Goal: Information Seeking & Learning: Compare options

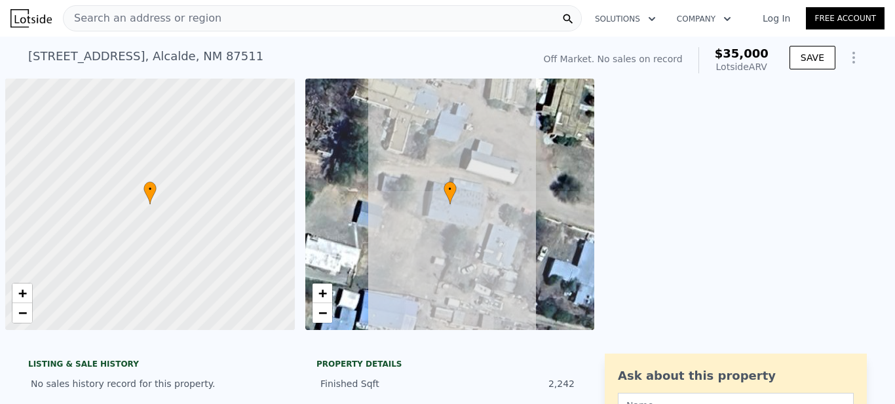
click at [63, 46] on div "[STREET_ADDRESS] No sales on record (~ARV $35k )" at bounding box center [277, 60] width 499 height 37
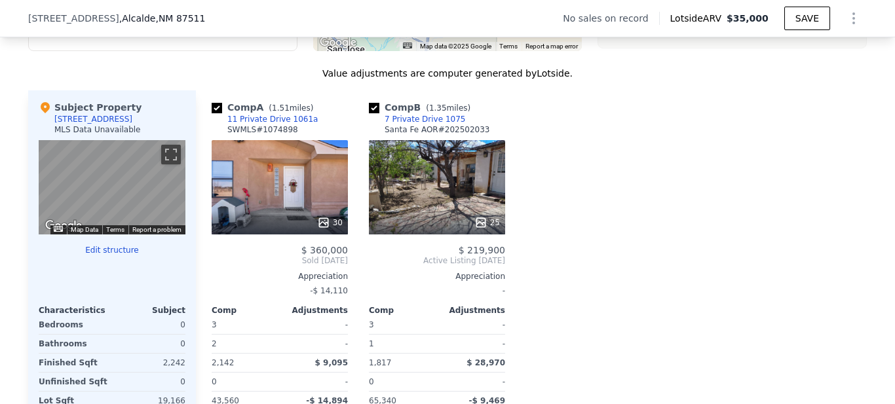
scroll to position [1371, 0]
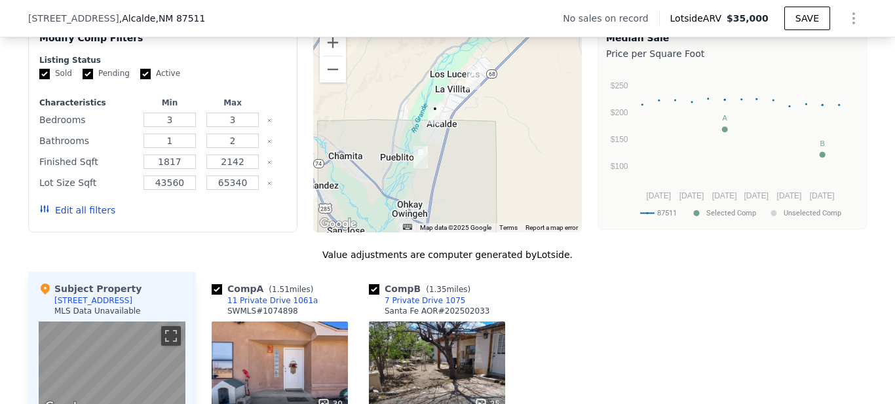
scroll to position [1065, 0]
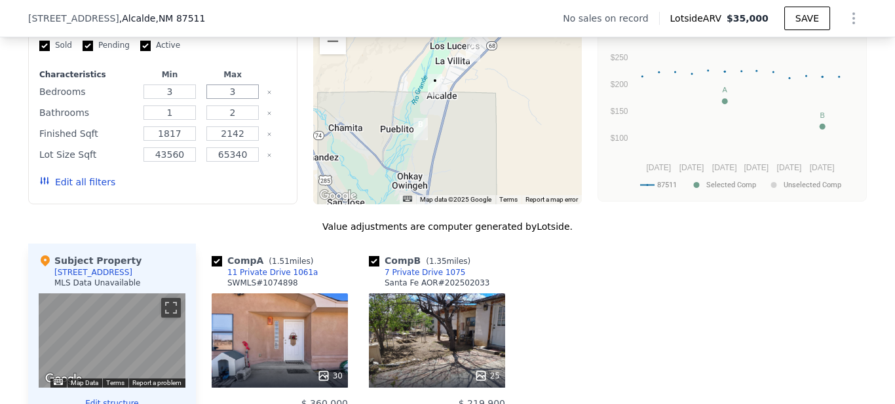
drag, startPoint x: 235, startPoint y: 105, endPoint x: 208, endPoint y: 105, distance: 27.5
click at [209, 99] on input "3" at bounding box center [232, 91] width 52 height 14
type input "2"
drag, startPoint x: 170, startPoint y: 105, endPoint x: 102, endPoint y: 107, distance: 68.2
click at [102, 101] on div "Bedrooms 3 2" at bounding box center [162, 92] width 247 height 18
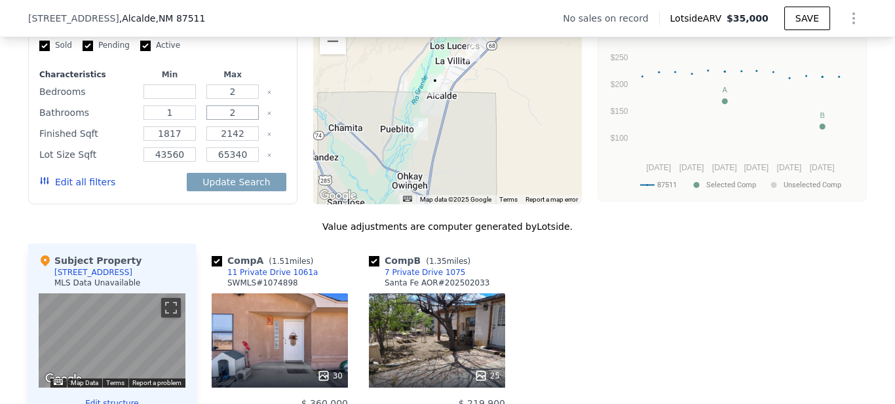
drag, startPoint x: 238, startPoint y: 127, endPoint x: 199, endPoint y: 126, distance: 39.3
click at [204, 122] on div "2" at bounding box center [233, 112] width 58 height 18
type input "1"
type input "3"
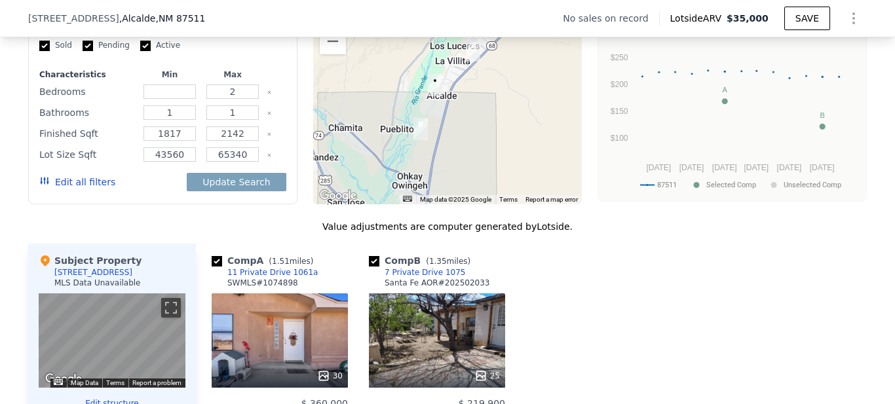
type input "2"
drag, startPoint x: 249, startPoint y: 139, endPoint x: 177, endPoint y: 143, distance: 71.5
click at [179, 143] on div "Finished Sqft 1817 2142" at bounding box center [162, 133] width 247 height 18
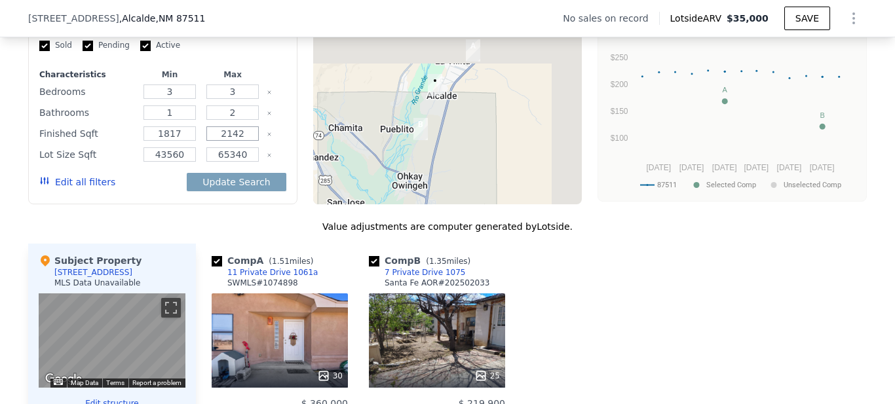
click at [229, 140] on input "2142" at bounding box center [232, 133] width 52 height 14
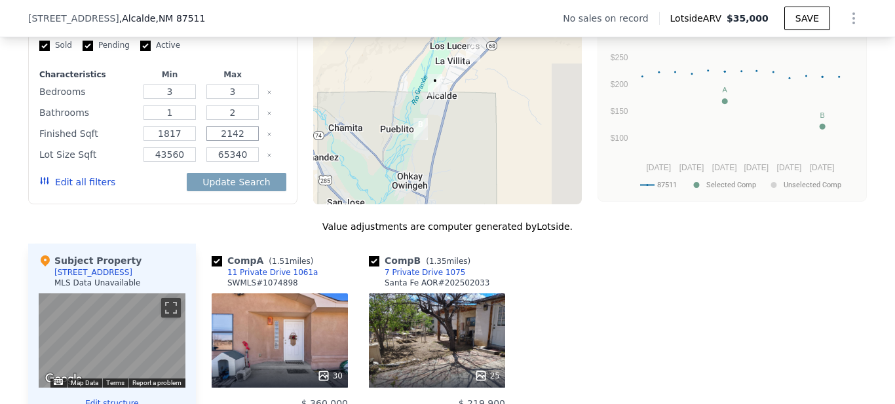
click at [229, 140] on input "2142" at bounding box center [232, 133] width 52 height 14
paste input "number"
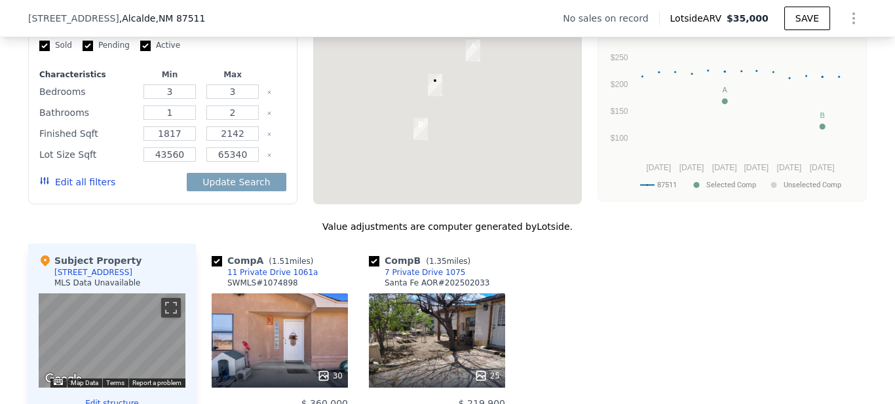
click at [0, 155] on div "We found 2 sales that match your search Filters Map Prices Modify Comp Filters …" at bounding box center [447, 300] width 895 height 700
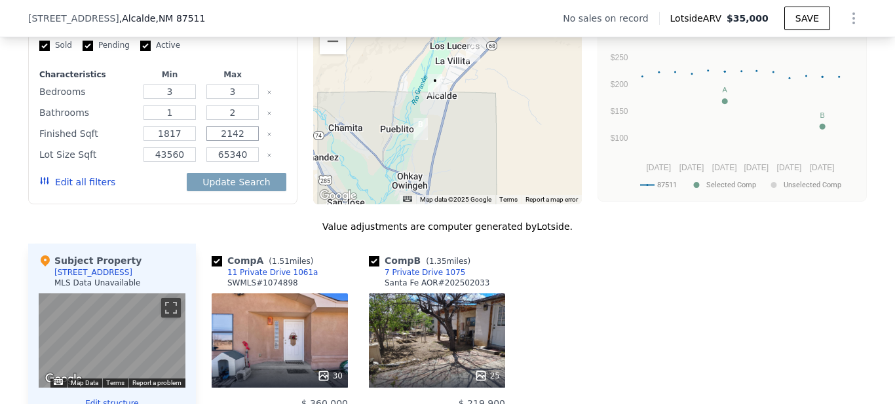
click at [231, 138] on input "2142" at bounding box center [232, 133] width 52 height 14
paste input "49"
type input "2492"
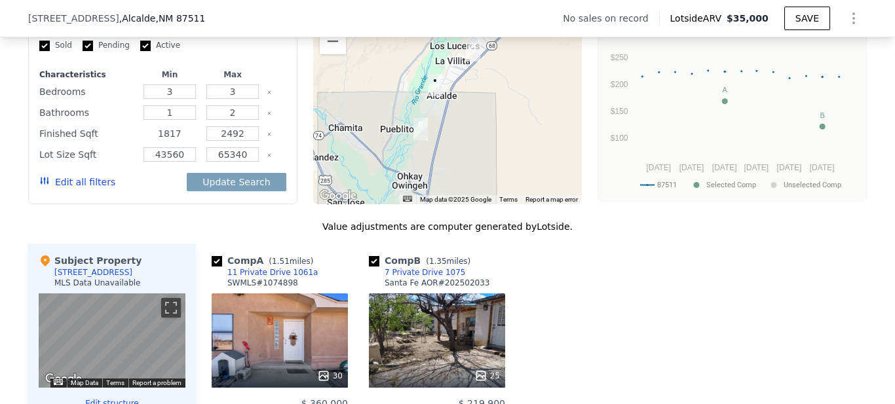
click at [148, 141] on input "1817" at bounding box center [169, 133] width 52 height 14
click at [162, 120] on input "1" at bounding box center [169, 112] width 52 height 14
click at [162, 120] on input "number" at bounding box center [169, 112] width 52 height 14
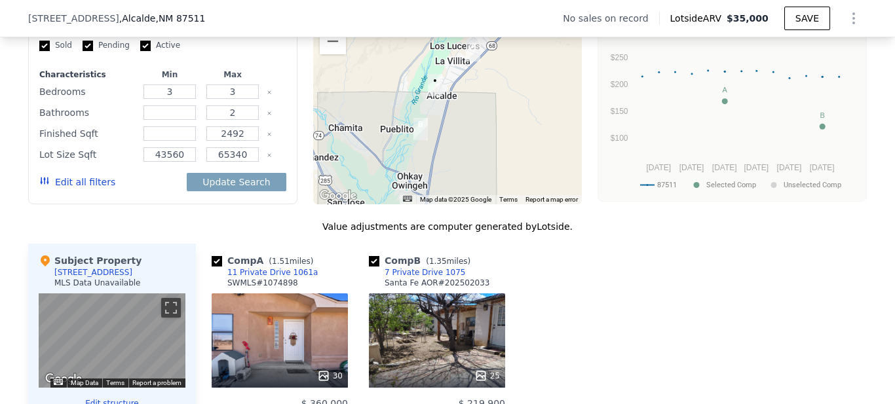
click at [168, 92] on div "Characteristics Min Max Bedrooms 3 3 Bathrooms 2 Finished Sqft 2492 Lot Size Sq…" at bounding box center [162, 134] width 247 height 131
click at [166, 98] on input "3" at bounding box center [169, 91] width 52 height 14
click at [0, 115] on div "We found 2 sales that match your search Filters Map Prices Modify Comp Filters …" at bounding box center [447, 300] width 895 height 700
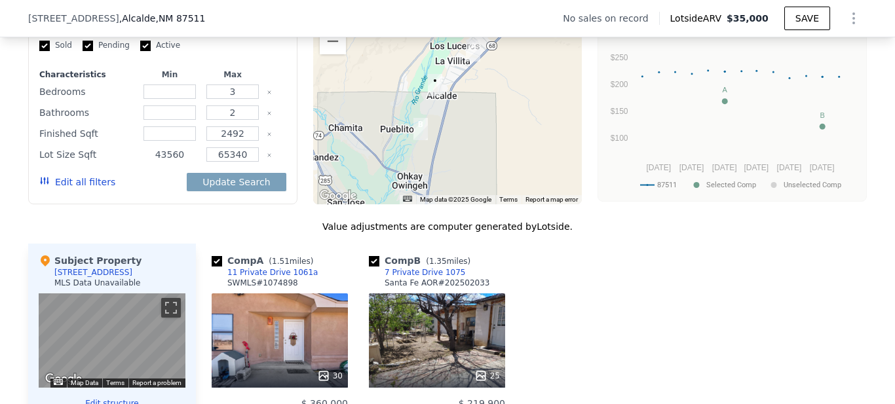
click at [170, 162] on input "43560" at bounding box center [169, 154] width 52 height 14
click at [170, 162] on input "number" at bounding box center [169, 154] width 52 height 14
click at [0, 163] on div "We found 2 sales that match your search Filters Map Prices Modify Comp Filters …" at bounding box center [447, 300] width 895 height 700
click at [251, 188] on button "Update Search" at bounding box center [236, 182] width 99 height 18
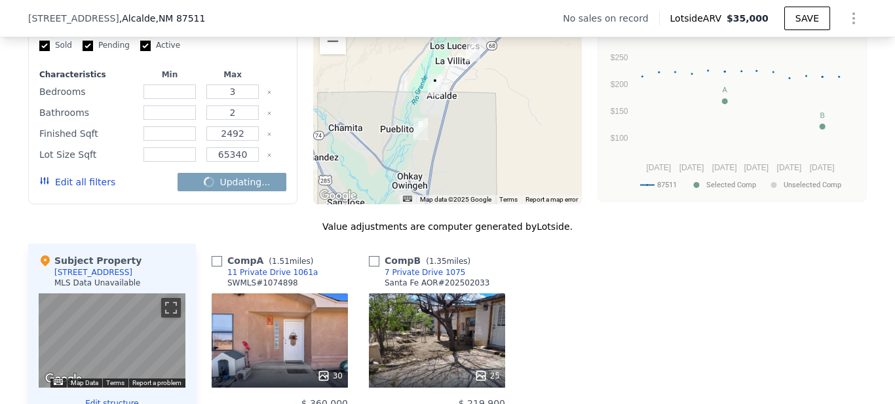
checkbox input "false"
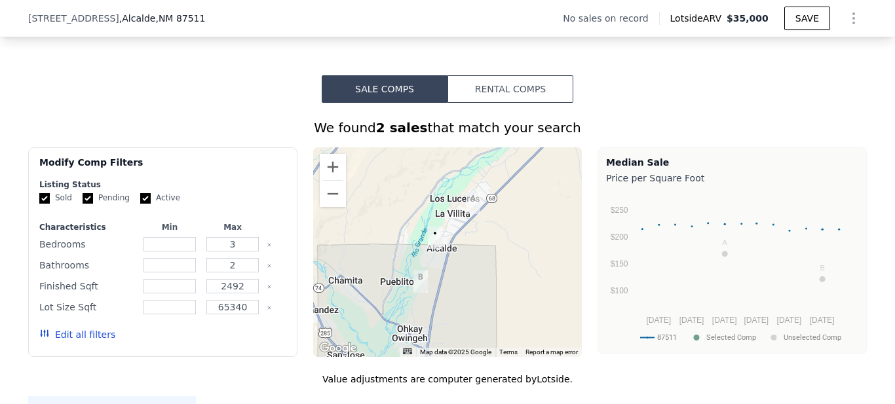
scroll to position [760, 0]
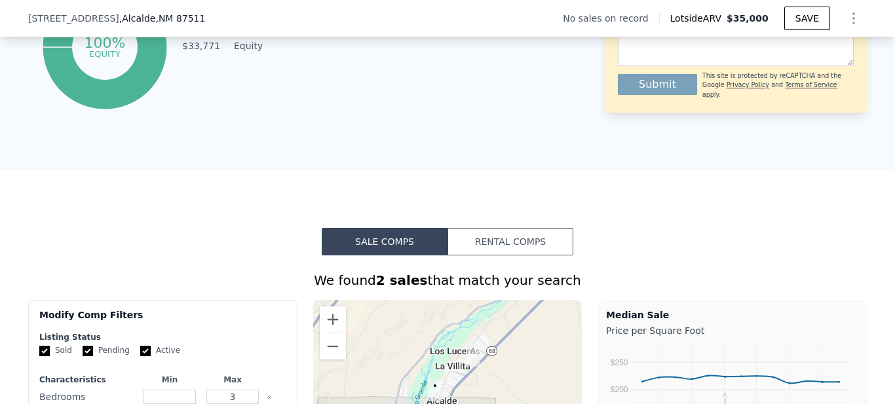
click at [489, 255] on button "Rental Comps" at bounding box center [510, 242] width 126 height 28
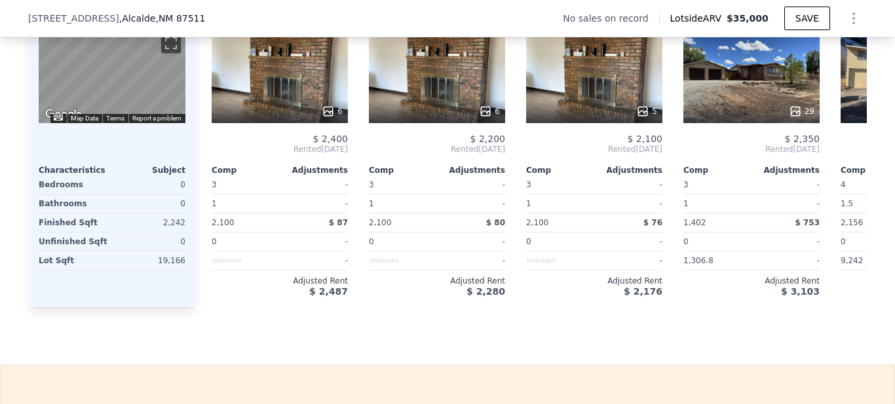
scroll to position [1371, 0]
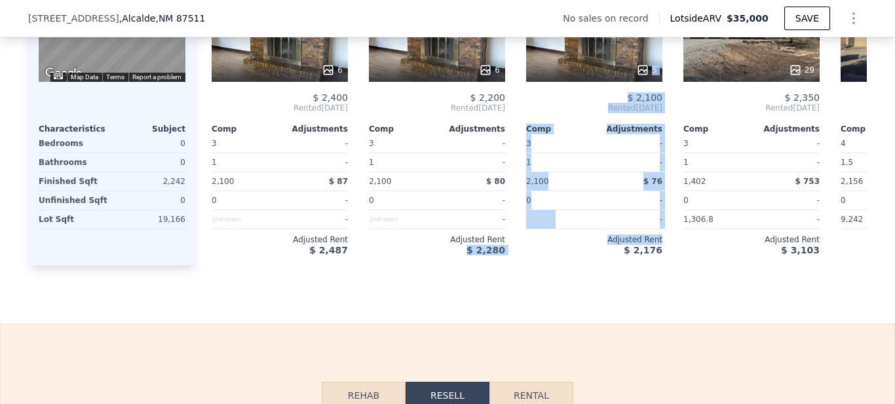
drag, startPoint x: 390, startPoint y: 275, endPoint x: 538, endPoint y: 275, distance: 148.7
click at [538, 266] on div "Comp A ( 6.86 miles) 250 Nm 76 B MLS Data Unavailable 6 $ 2,400 Rented [DATE] C…" at bounding box center [531, 102] width 671 height 328
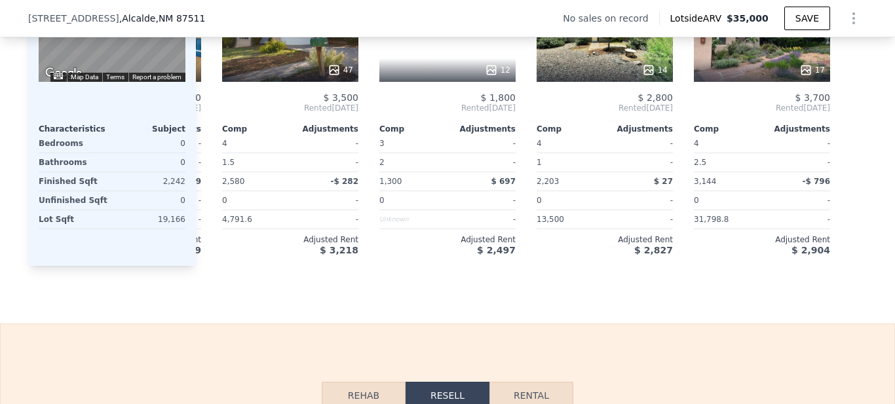
scroll to position [0, 0]
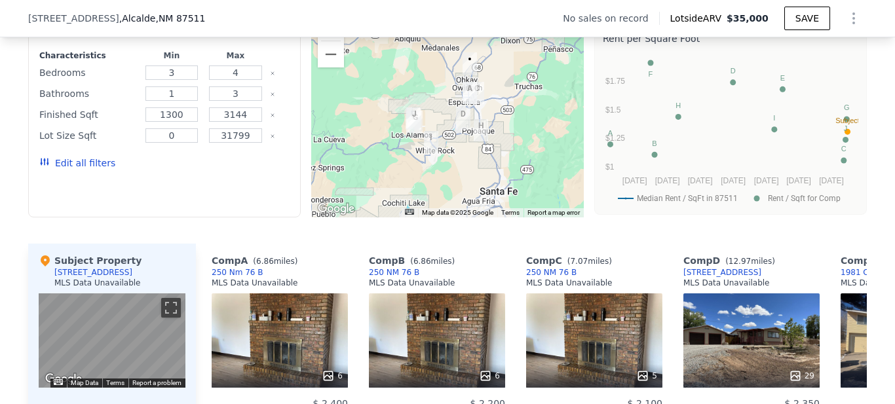
scroll to position [912, 0]
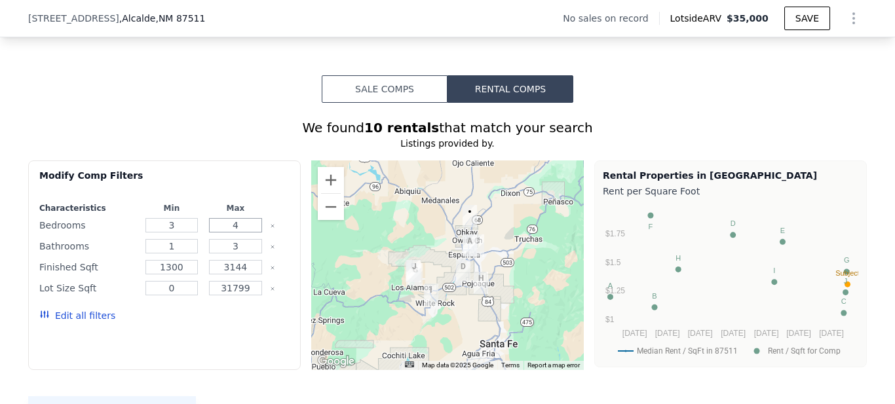
click at [229, 232] on input "4" at bounding box center [235, 225] width 53 height 14
click at [75, 322] on button "Edit all filters" at bounding box center [77, 315] width 76 height 13
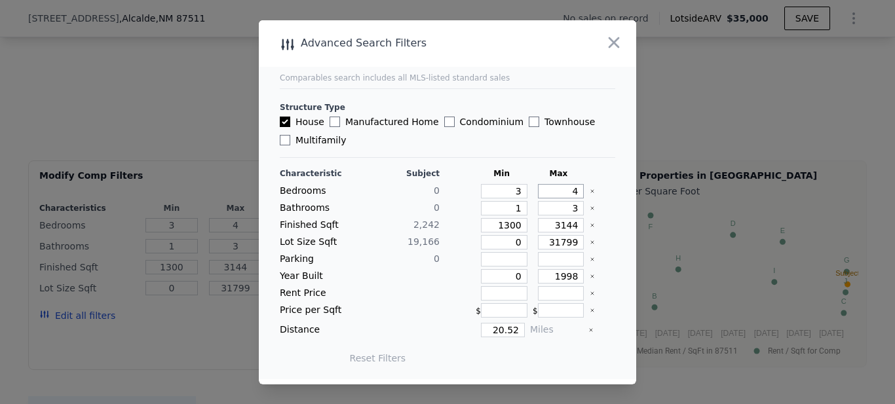
click at [558, 191] on input "4" at bounding box center [561, 191] width 46 height 14
click at [498, 194] on input "3" at bounding box center [504, 191] width 46 height 14
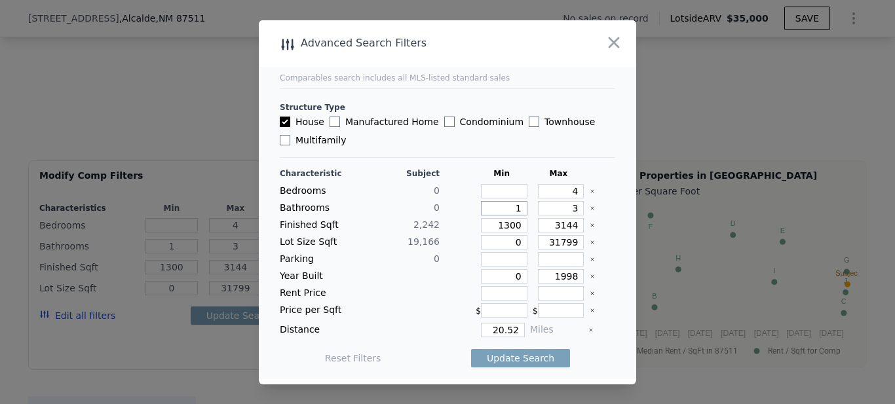
click at [501, 208] on input "1" at bounding box center [504, 208] width 46 height 14
click at [504, 229] on input "1300" at bounding box center [504, 225] width 46 height 14
click at [505, 242] on input "0" at bounding box center [504, 242] width 46 height 14
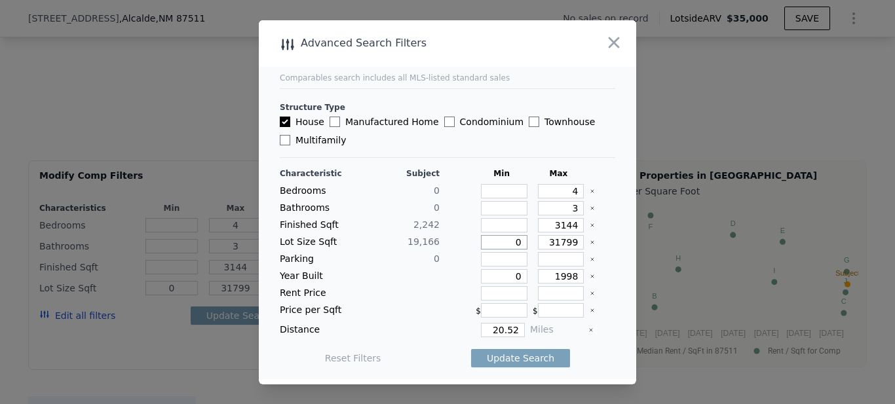
click at [505, 242] on input "0" at bounding box center [504, 242] width 46 height 14
click at [496, 274] on input "0" at bounding box center [504, 276] width 46 height 14
click at [528, 126] on input "Townhouse" at bounding box center [533, 122] width 10 height 10
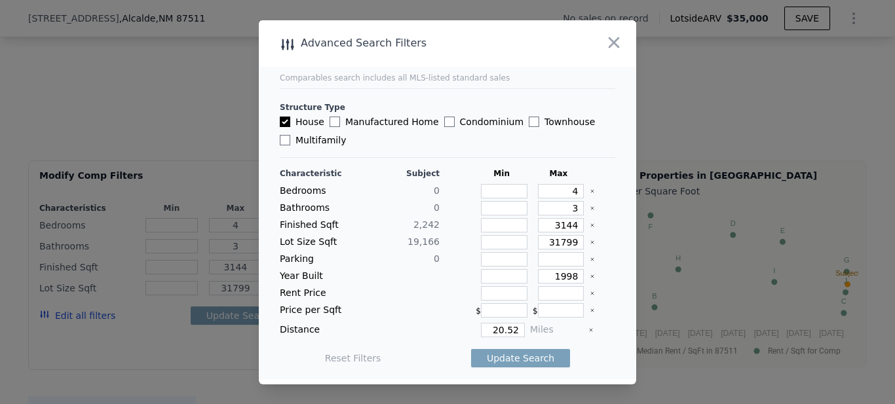
checkbox input "true"
drag, startPoint x: 547, startPoint y: 191, endPoint x: 588, endPoint y: 195, distance: 41.5
click at [588, 195] on div "Bedrooms 0 4" at bounding box center [447, 191] width 335 height 14
type input "2"
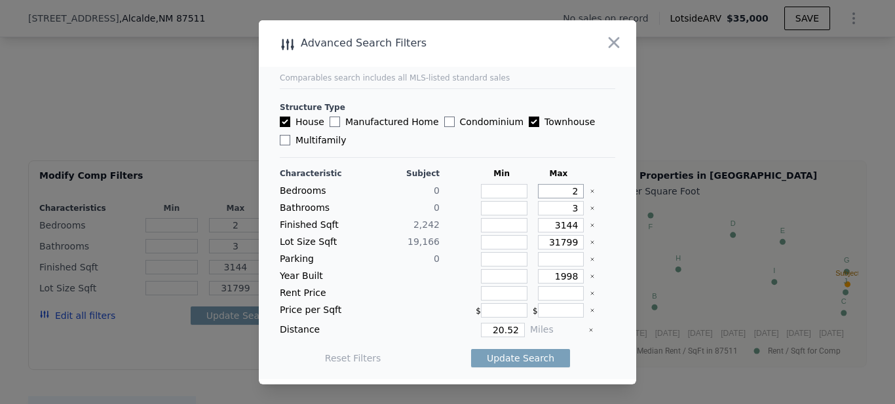
type input "2"
click at [560, 204] on input "3" at bounding box center [561, 208] width 46 height 14
type input "1"
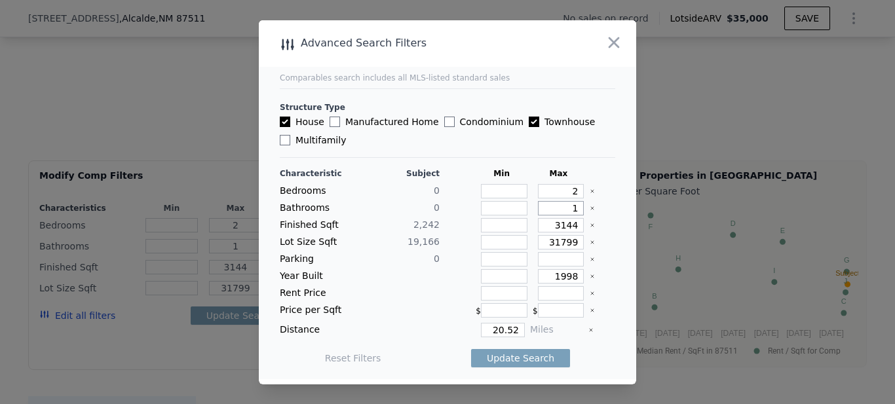
type input "1"
click at [555, 225] on input "3144" at bounding box center [561, 225] width 46 height 14
paste input "2492"
type input "32492144"
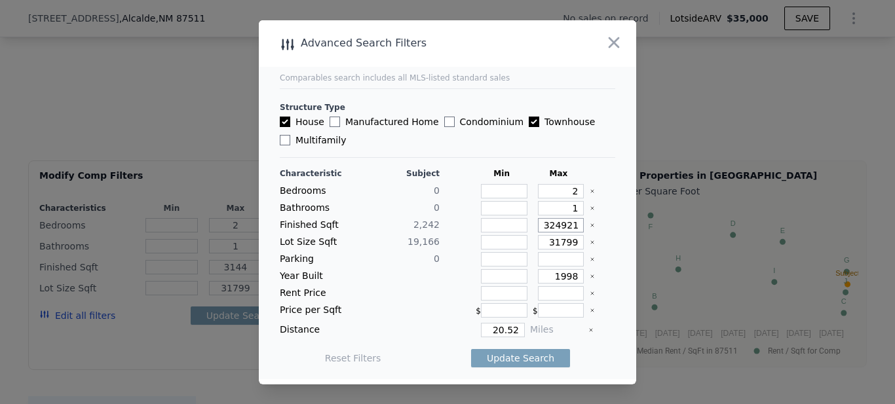
type input "32492144"
paste input "2492"
type input "2492"
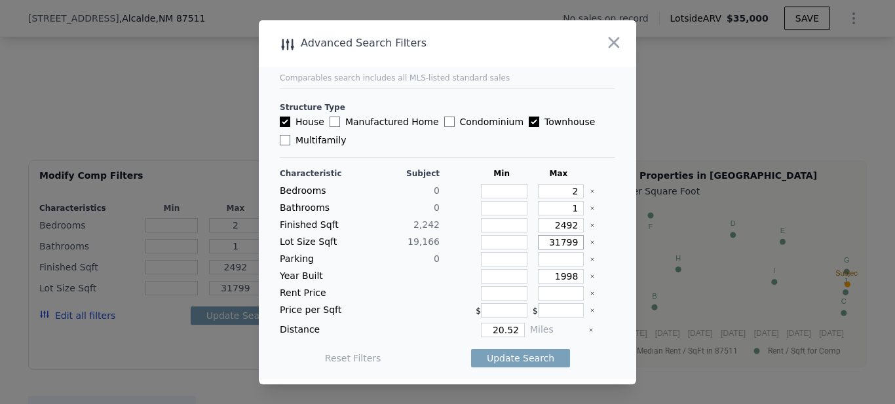
click at [555, 248] on input "31799" at bounding box center [561, 242] width 46 height 14
click at [546, 280] on input "1998" at bounding box center [561, 276] width 46 height 14
click at [553, 325] on div "Miles" at bounding box center [556, 330] width 53 height 14
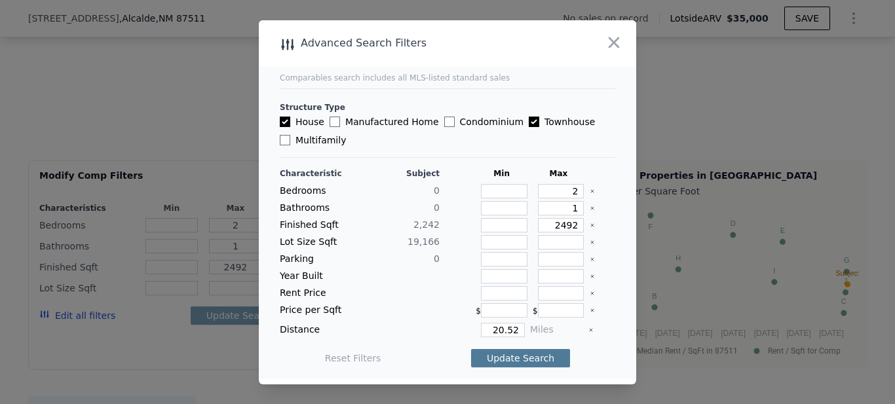
click at [513, 356] on button "Update Search" at bounding box center [520, 358] width 99 height 18
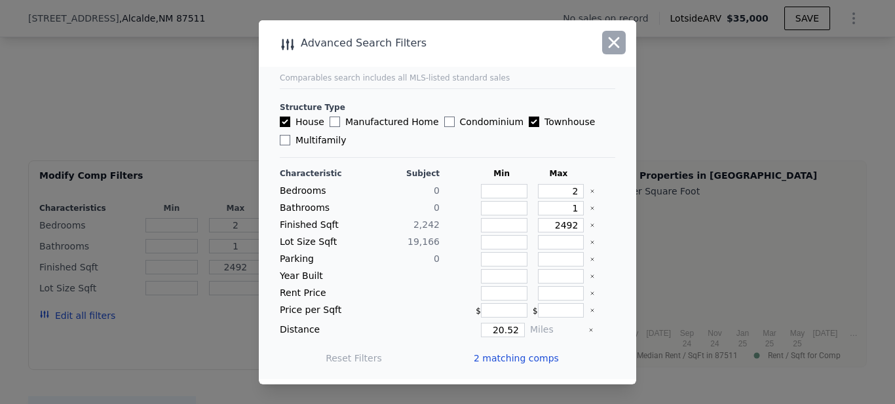
click at [606, 45] on icon "button" at bounding box center [613, 42] width 18 height 18
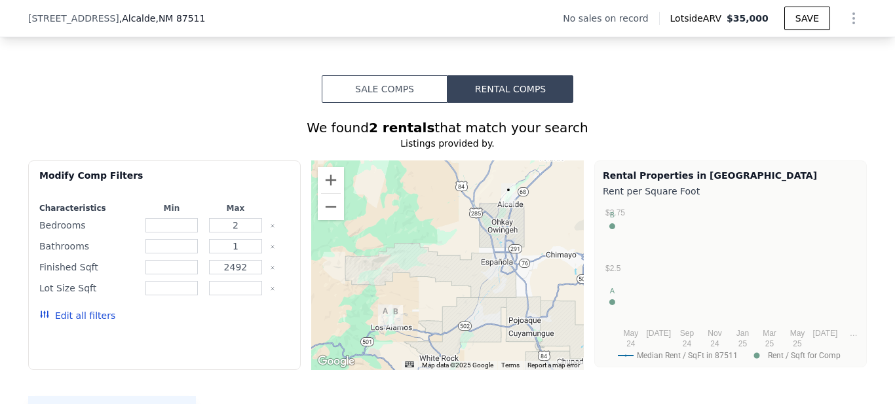
click at [373, 102] on button "Sale Comps" at bounding box center [385, 89] width 126 height 28
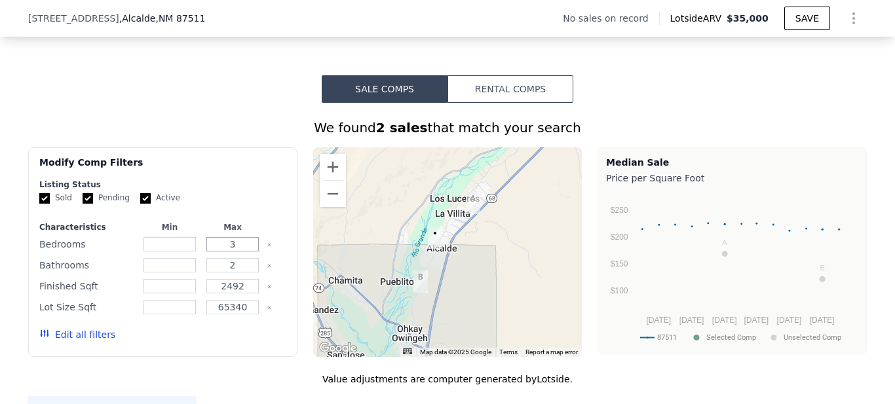
drag, startPoint x: 238, startPoint y: 253, endPoint x: 154, endPoint y: 251, distance: 83.8
click at [162, 253] on div "Bedrooms 3" at bounding box center [162, 244] width 247 height 18
type input "2"
drag, startPoint x: 215, startPoint y: 274, endPoint x: 198, endPoint y: 268, distance: 17.8
click at [206, 271] on input "2" at bounding box center [232, 265] width 52 height 14
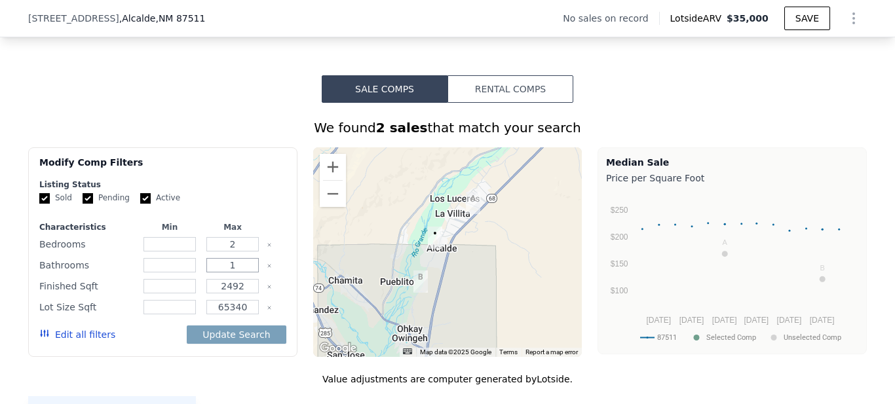
type input "1"
click at [207, 190] on div "Listing Status" at bounding box center [162, 184] width 247 height 10
click at [217, 344] on button "Update Search" at bounding box center [236, 334] width 99 height 18
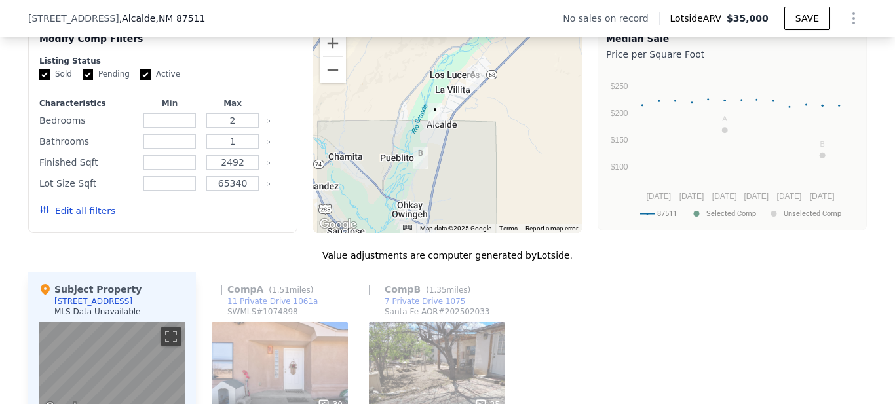
scroll to position [1065, 0]
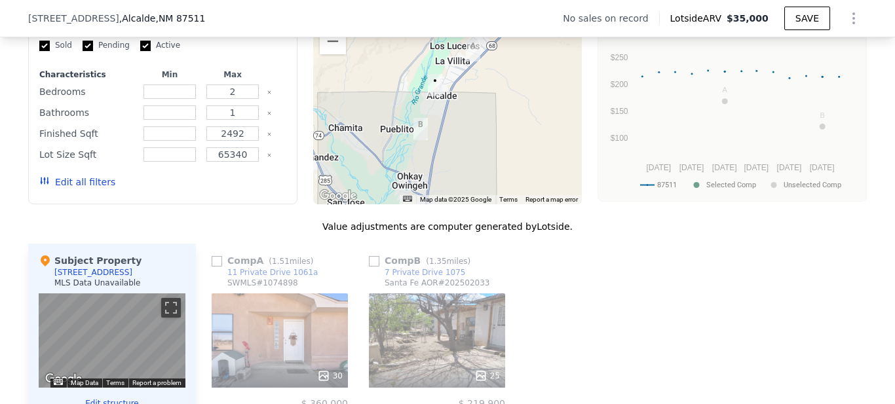
click at [59, 185] on div "Edit all filters" at bounding box center [77, 182] width 76 height 37
click at [59, 189] on button "Edit all filters" at bounding box center [77, 182] width 76 height 13
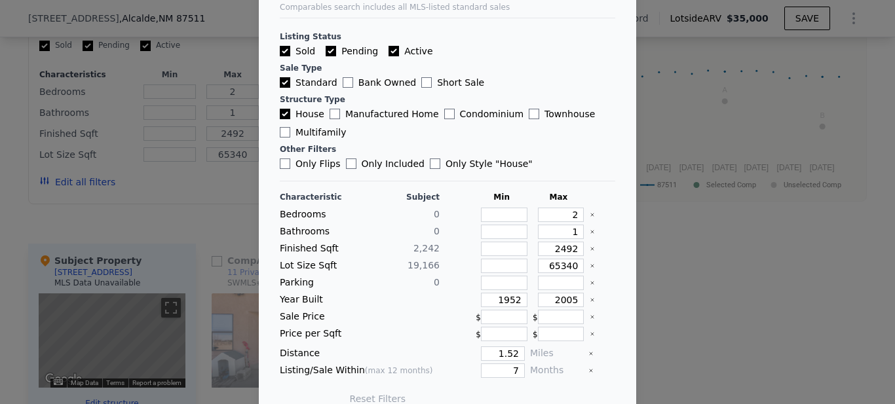
scroll to position [71, 0]
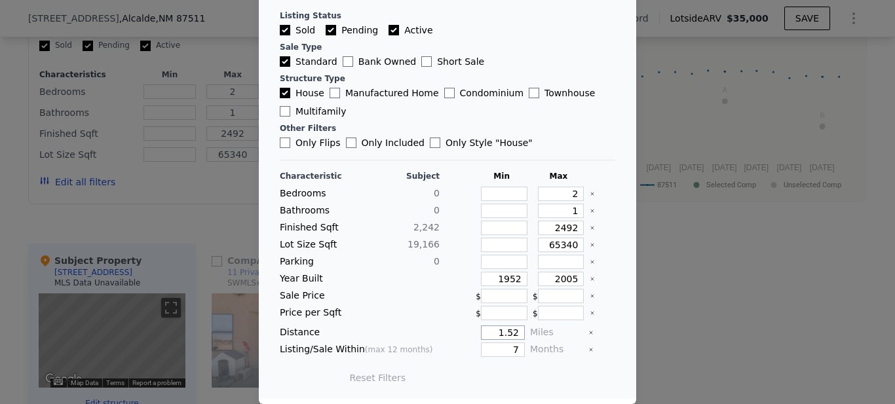
click at [501, 330] on input "1.52" at bounding box center [503, 332] width 44 height 14
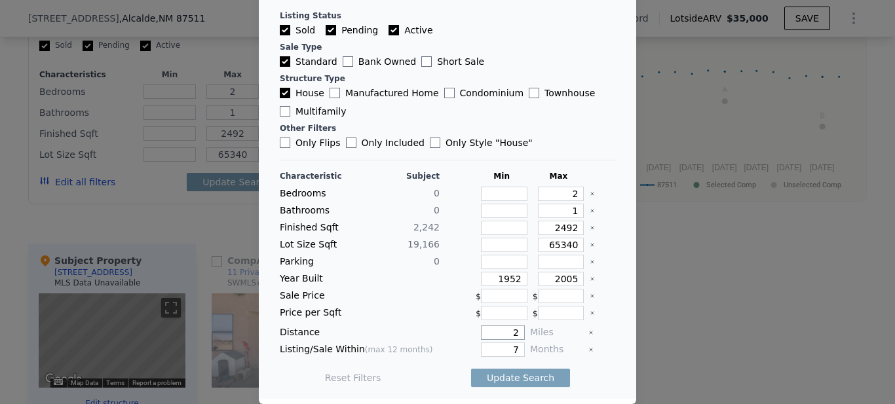
type input "2"
drag, startPoint x: 501, startPoint y: 346, endPoint x: 515, endPoint y: 343, distance: 14.1
click at [514, 346] on div "Listing/Sale Within (max 12 months) 7 Months" at bounding box center [447, 349] width 335 height 14
type input "12"
click at [519, 379] on button "Update Search" at bounding box center [520, 378] width 99 height 18
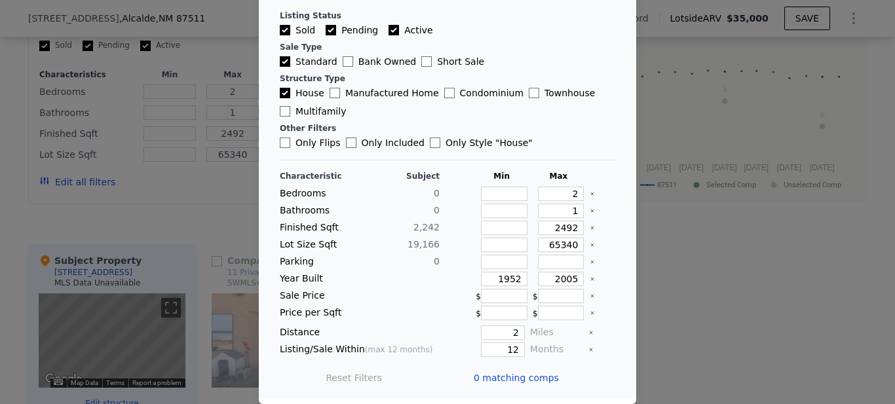
click at [528, 90] on input "Townhouse" at bounding box center [533, 93] width 10 height 10
checkbox input "true"
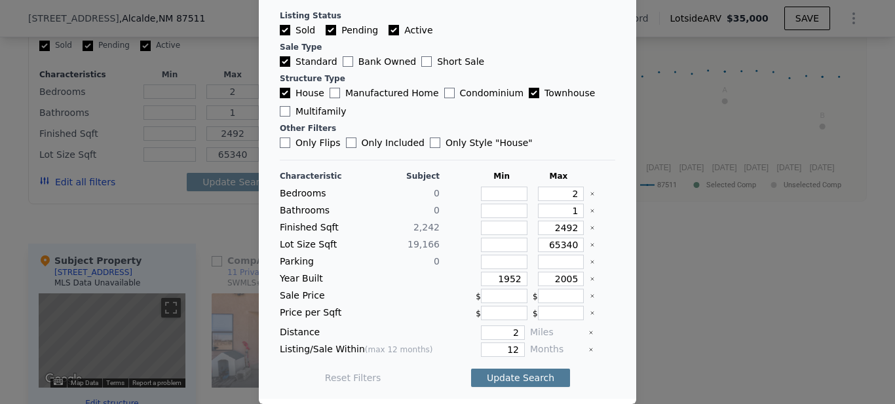
click at [494, 379] on button "Update Search" at bounding box center [520, 378] width 99 height 18
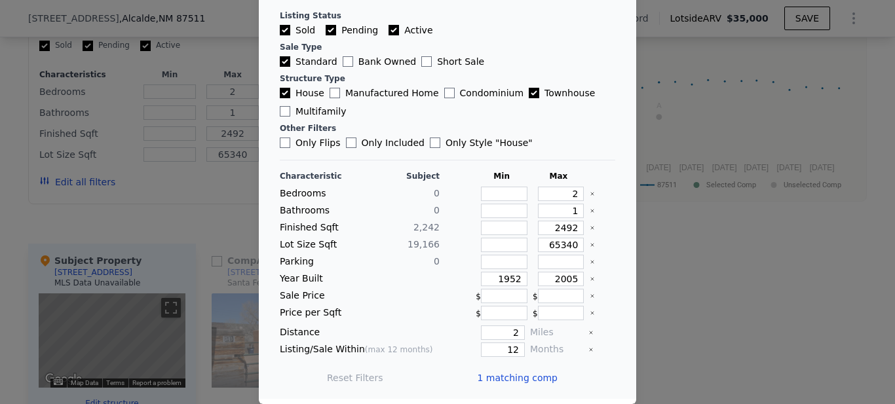
click at [663, 318] on div at bounding box center [447, 202] width 895 height 404
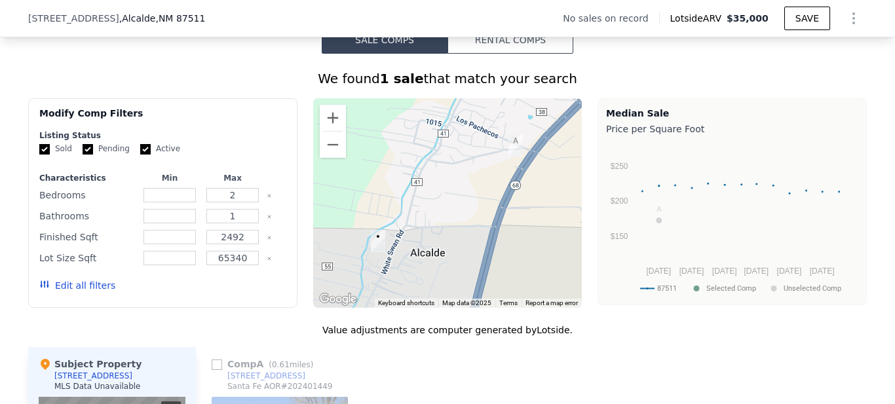
scroll to position [912, 0]
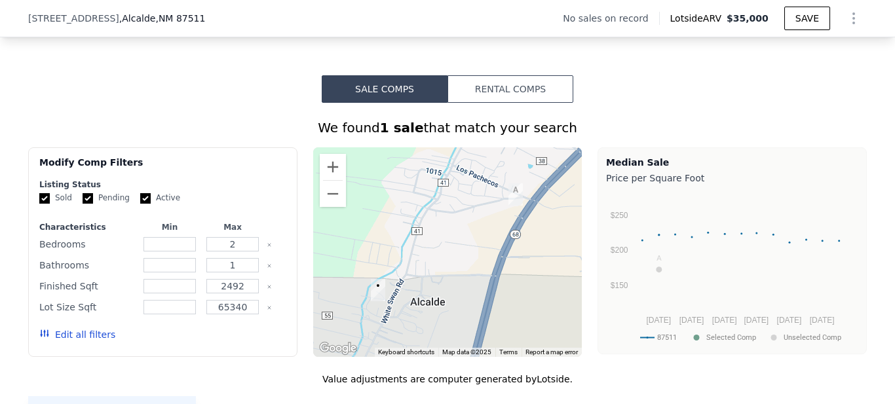
click at [83, 204] on input "Pending" at bounding box center [88, 198] width 10 height 10
checkbox input "false"
drag, startPoint x: 232, startPoint y: 275, endPoint x: 211, endPoint y: 261, distance: 26.0
click at [206, 272] on input "1" at bounding box center [232, 265] width 52 height 14
click at [227, 179] on div "Modify Comp Filters" at bounding box center [162, 168] width 247 height 24
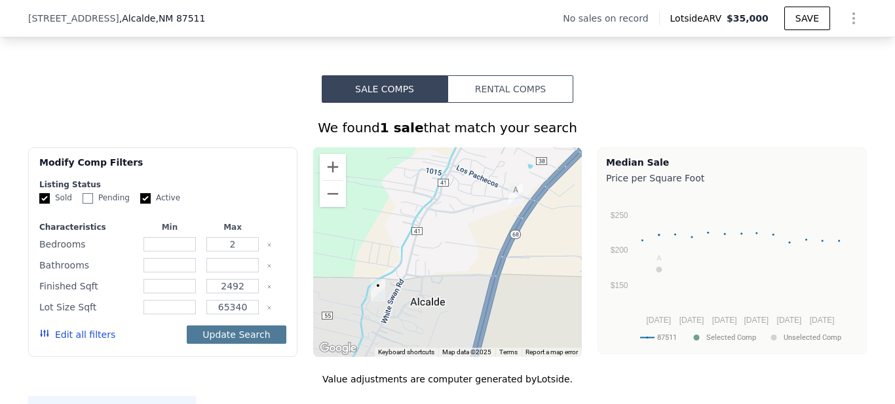
click at [238, 344] on button "Update Search" at bounding box center [236, 334] width 99 height 18
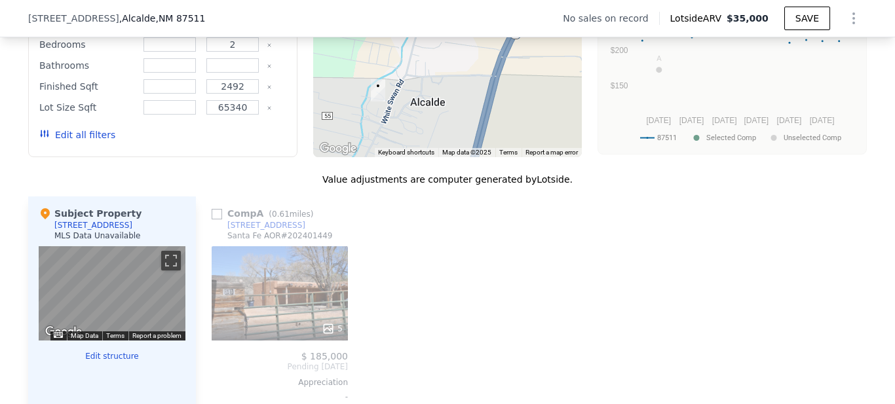
scroll to position [1065, 0]
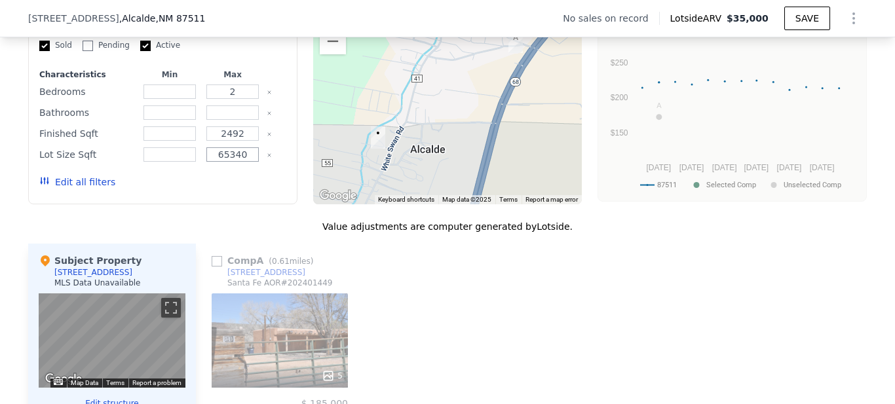
click at [224, 162] on input "65340" at bounding box center [232, 154] width 52 height 14
click at [216, 191] on button "Update Search" at bounding box center [236, 182] width 99 height 18
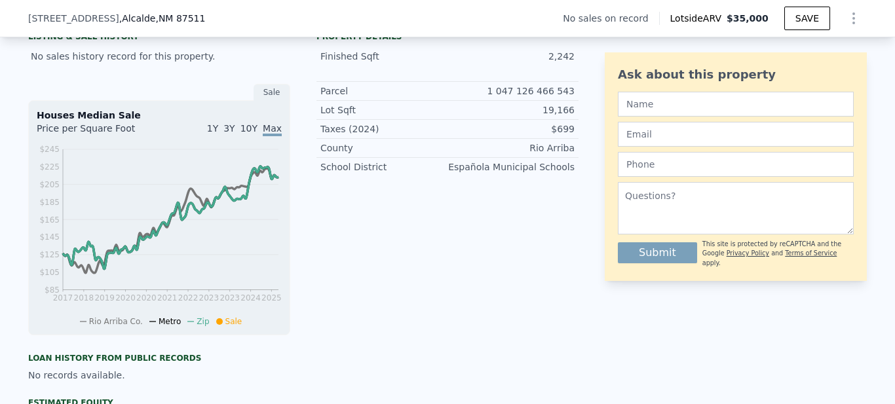
scroll to position [306, 0]
